Goal: Use online tool/utility: Utilize a website feature to perform a specific function

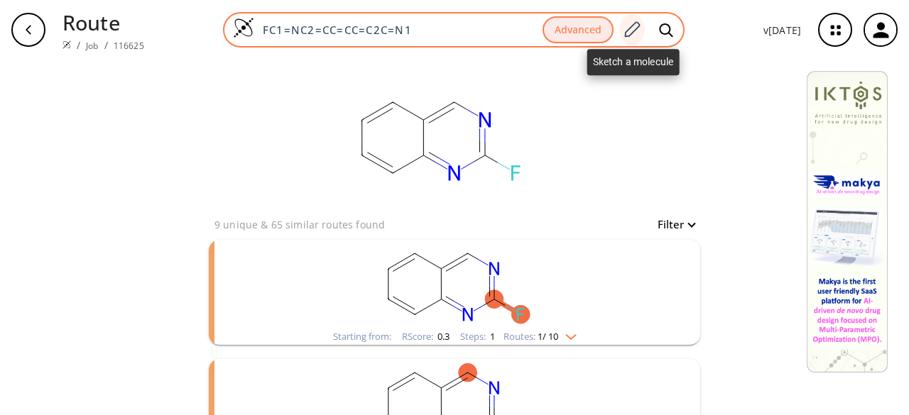
click at [633, 33] on icon at bounding box center [631, 30] width 19 height 18
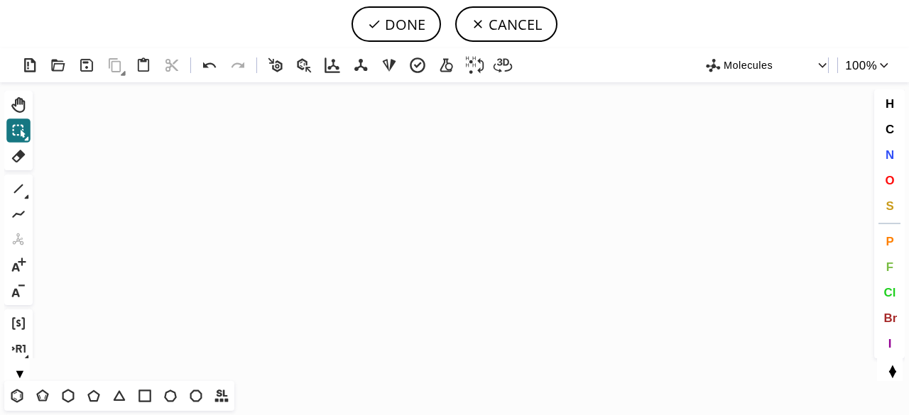
drag, startPoint x: 74, startPoint y: 396, endPoint x: 94, endPoint y: 380, distance: 25.9
click at [75, 396] on icon at bounding box center [68, 396] width 18 height 18
click at [455, 223] on icon "Created with [PERSON_NAME] 2.3.0" at bounding box center [454, 231] width 832 height 299
drag, startPoint x: 891, startPoint y: 153, endPoint x: 798, endPoint y: 197, distance: 102.6
click at [890, 160] on span "N" at bounding box center [889, 154] width 9 height 13
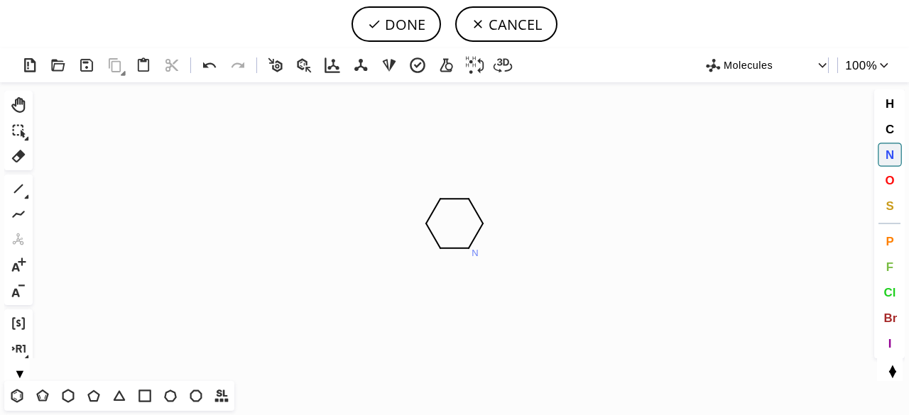
click at [475, 253] on tspan "N" at bounding box center [475, 253] width 7 height 11
click at [18, 188] on icon at bounding box center [18, 189] width 9 height 9
click at [30, 191] on button "1" at bounding box center [18, 189] width 24 height 24
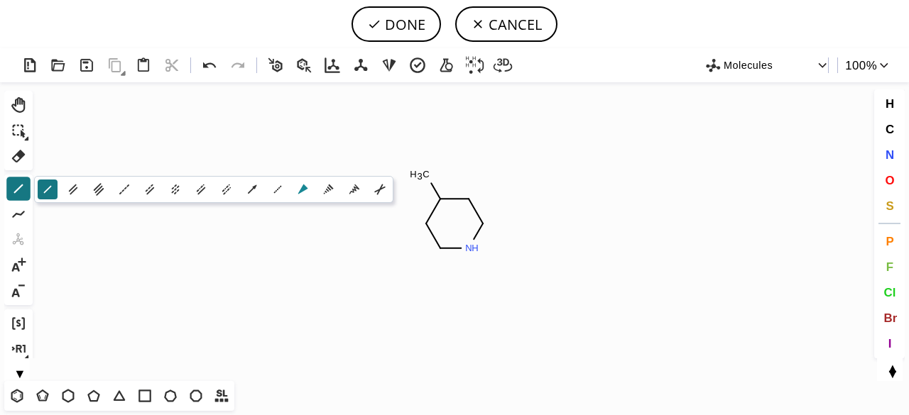
click at [304, 190] on icon at bounding box center [303, 190] width 16 height 16
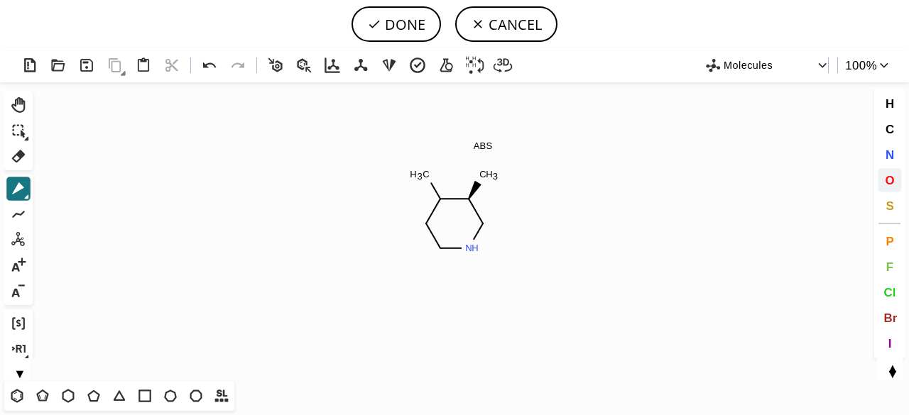
click at [889, 182] on span "O" at bounding box center [889, 179] width 9 height 13
click at [486, 180] on tspan "O" at bounding box center [485, 180] width 7 height 11
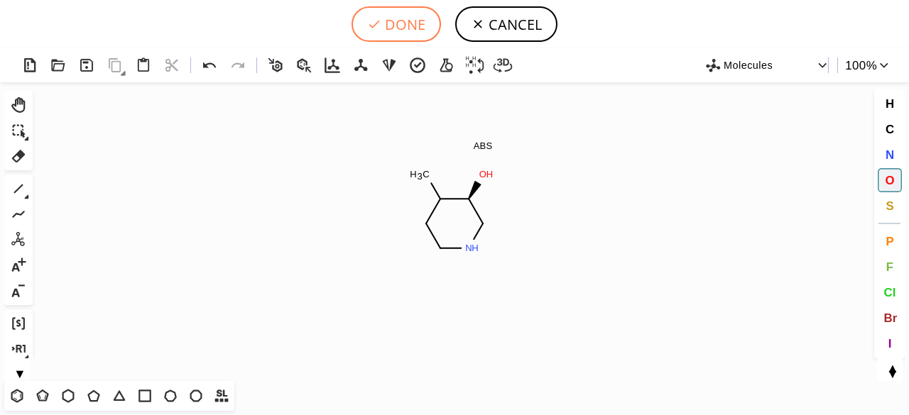
click at [417, 29] on button "DONE" at bounding box center [396, 24] width 89 height 36
type input "C1NC[C@H](O)C(C)C1"
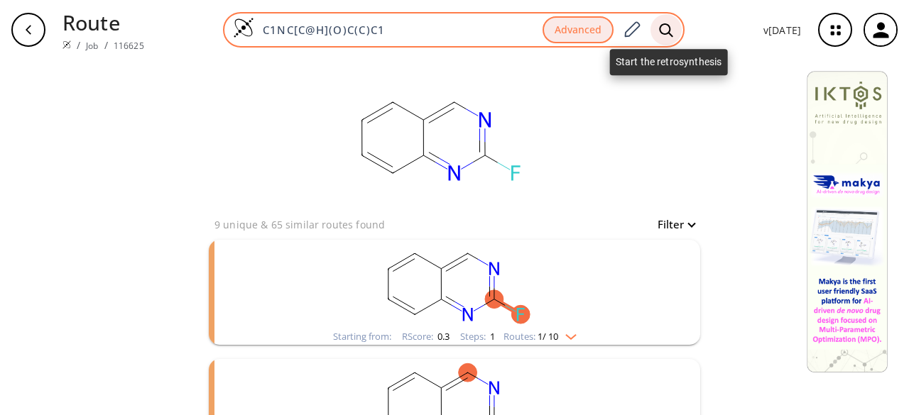
click at [666, 31] on icon at bounding box center [666, 30] width 14 height 15
